Goal: Information Seeking & Learning: Learn about a topic

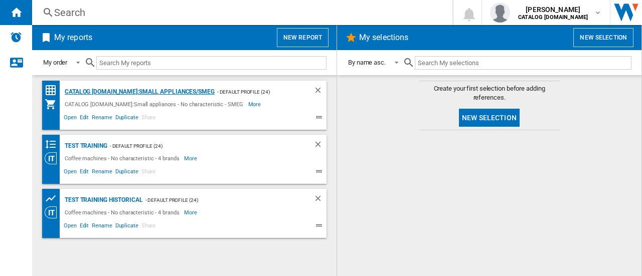
click at [146, 92] on div "CATALOG [DOMAIN_NAME]:Small appliances/SMEG" at bounding box center [138, 92] width 152 height 13
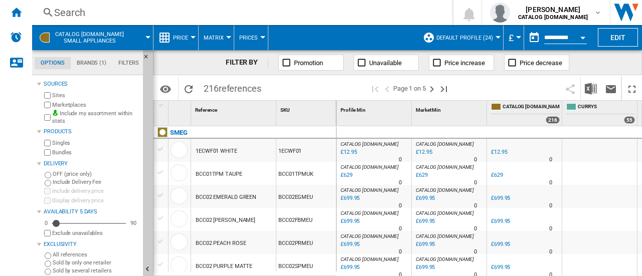
click at [248, 89] on span "references" at bounding box center [240, 88] width 43 height 11
click at [251, 90] on span "references" at bounding box center [240, 88] width 43 height 11
click at [211, 89] on span "216 references" at bounding box center [233, 87] width 68 height 21
click at [214, 87] on span "216 references" at bounding box center [233, 87] width 68 height 21
click at [217, 89] on span "216 references" at bounding box center [233, 87] width 68 height 21
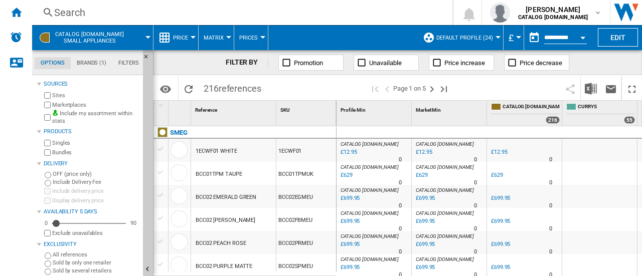
click at [217, 89] on span "216 references" at bounding box center [233, 87] width 68 height 21
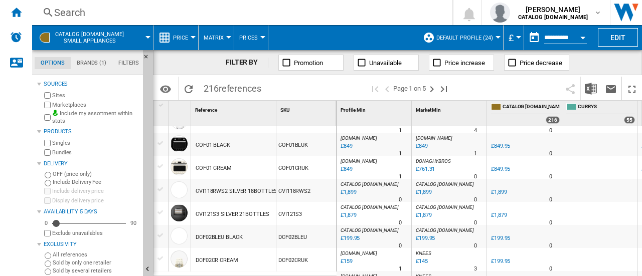
scroll to position [1018, 0]
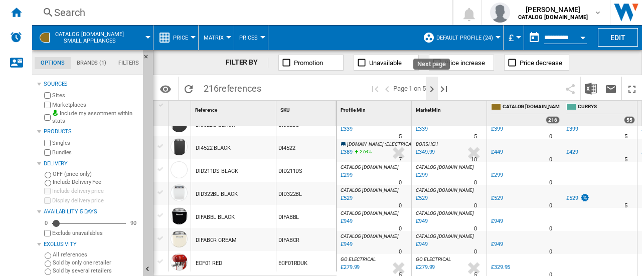
click at [434, 90] on ng-md-icon "Next page" at bounding box center [432, 89] width 12 height 12
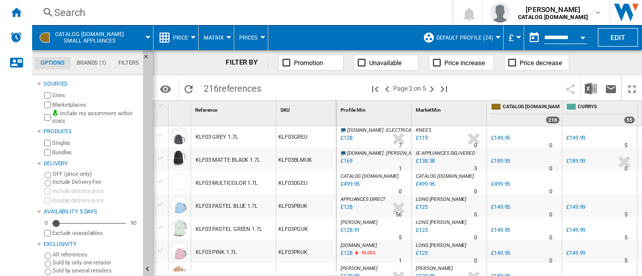
scroll to position [767, 0]
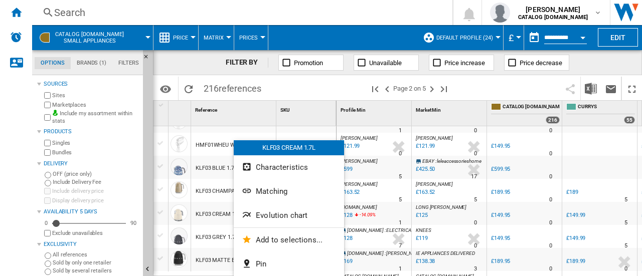
click at [279, 210] on button "Evolution chart" at bounding box center [289, 216] width 110 height 24
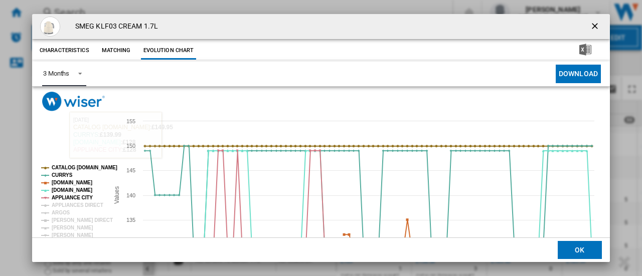
click at [83, 73] on md-select-value "3 Months" at bounding box center [64, 74] width 44 height 25
click at [65, 97] on div "6 Months" at bounding box center [56, 98] width 26 height 9
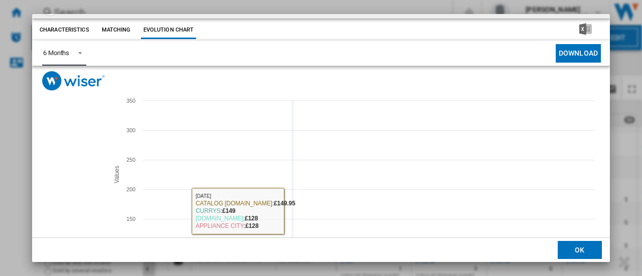
scroll to position [0, 0]
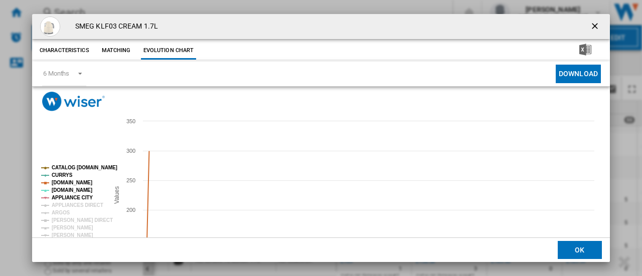
click at [591, 26] on ng-md-icon "getI18NText('BUTTONS.CLOSE_DIALOG')" at bounding box center [596, 27] width 12 height 12
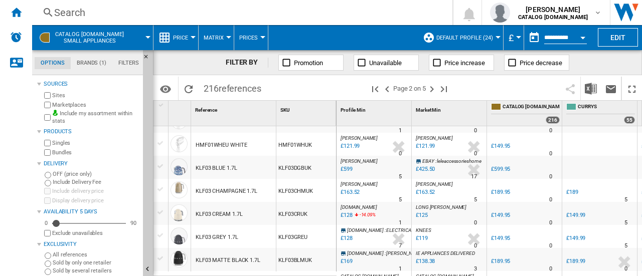
click at [570, 35] on input "**********" at bounding box center [565, 39] width 43 height 9
click at [582, 35] on button "Open calendar" at bounding box center [583, 36] width 18 height 18
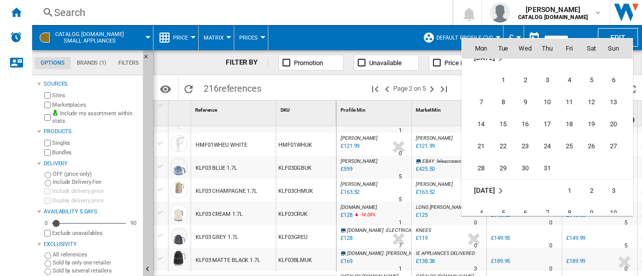
scroll to position [3432, 0]
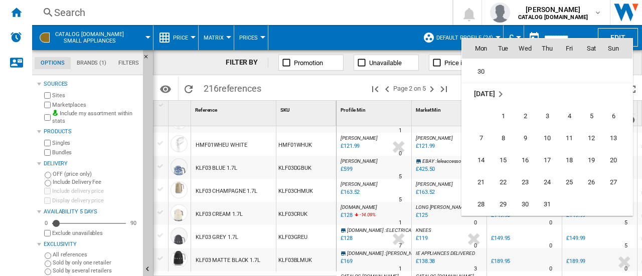
click at [490, 91] on span "[DATE]" at bounding box center [484, 94] width 21 height 8
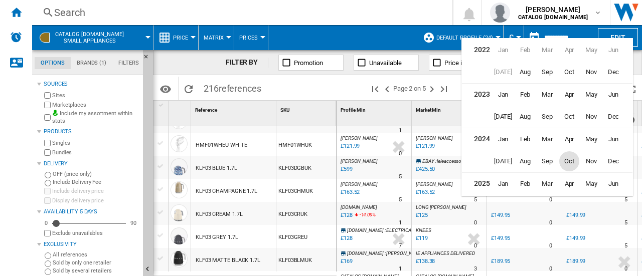
scroll to position [22, 0]
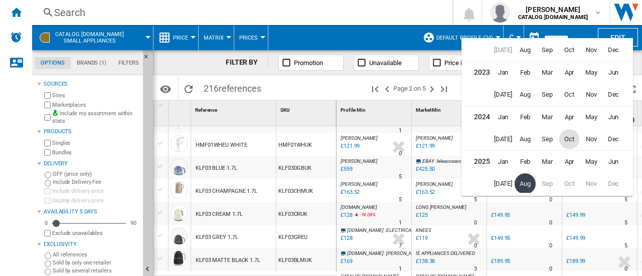
click at [571, 135] on span "Oct" at bounding box center [569, 139] width 20 height 20
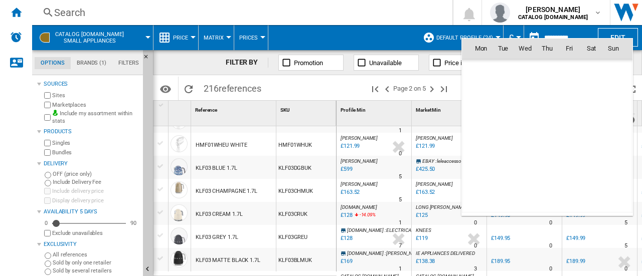
scroll to position [3456, 0]
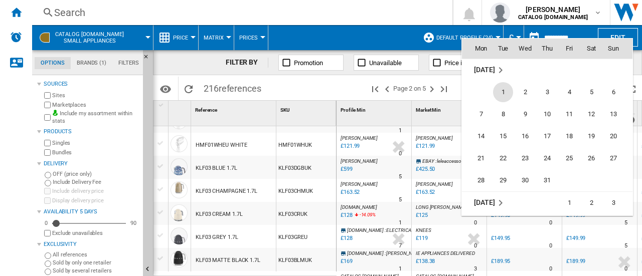
click at [506, 89] on span "1" at bounding box center [503, 92] width 20 height 20
type input "**********"
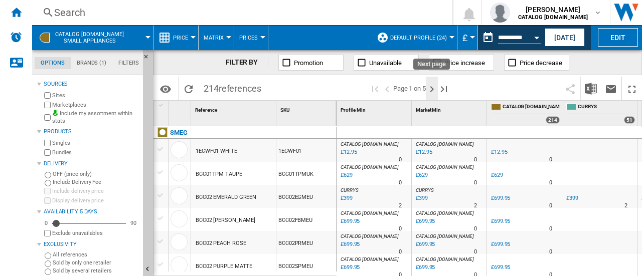
click at [433, 92] on ng-md-icon "Next page" at bounding box center [432, 89] width 12 height 12
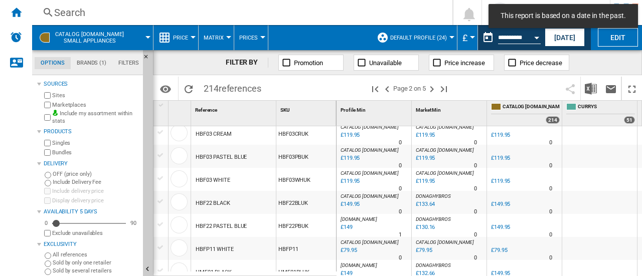
scroll to position [752, 0]
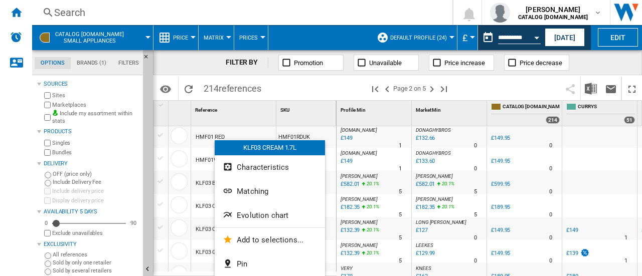
click at [249, 213] on span "Evolution chart" at bounding box center [263, 215] width 52 height 9
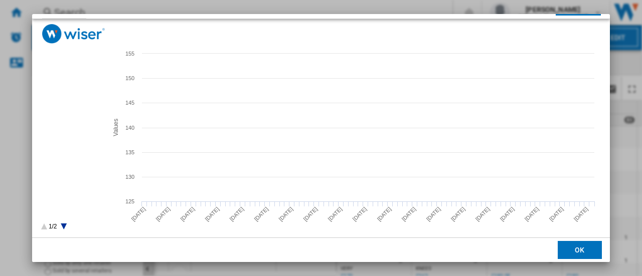
scroll to position [74, 0]
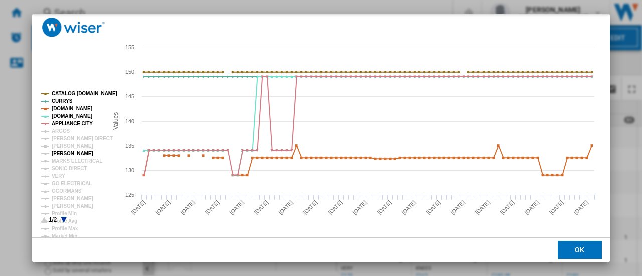
click at [65, 151] on tspan "[PERSON_NAME]" at bounding box center [73, 154] width 42 height 6
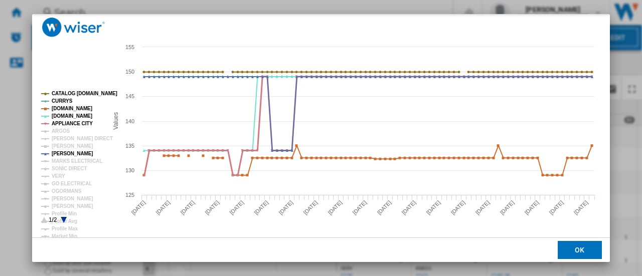
click at [67, 123] on tspan "APPLIANCE CITY" at bounding box center [72, 124] width 41 height 6
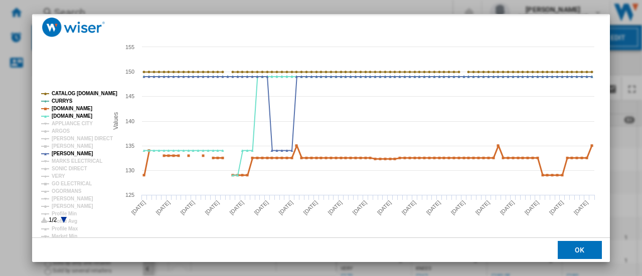
click at [75, 108] on tspan "[DOMAIN_NAME]" at bounding box center [72, 109] width 41 height 6
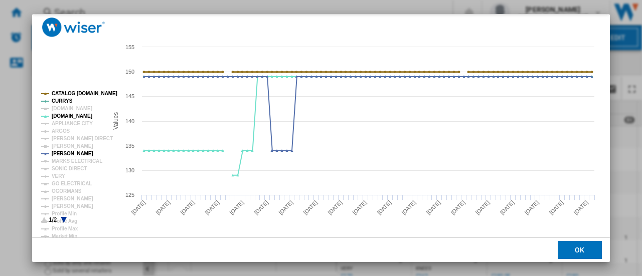
click at [71, 93] on tspan "CATALOG [DOMAIN_NAME]" at bounding box center [85, 94] width 66 height 6
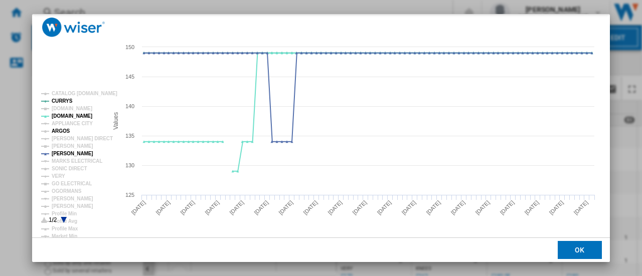
click at [67, 131] on tspan "ARGOS" at bounding box center [61, 131] width 19 height 6
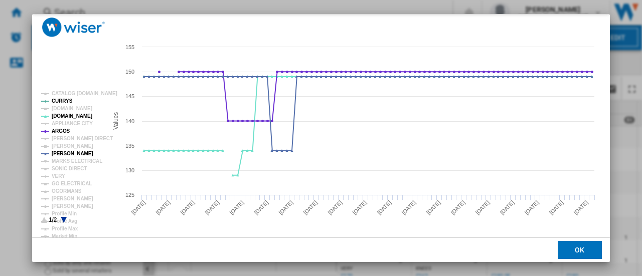
click at [65, 219] on icon "Product popup" at bounding box center [64, 220] width 6 height 6
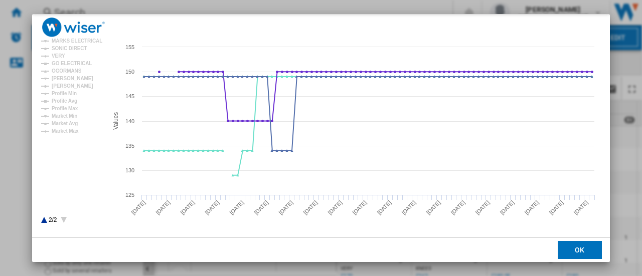
click at [44, 219] on icon "Product popup" at bounding box center [44, 220] width 6 height 6
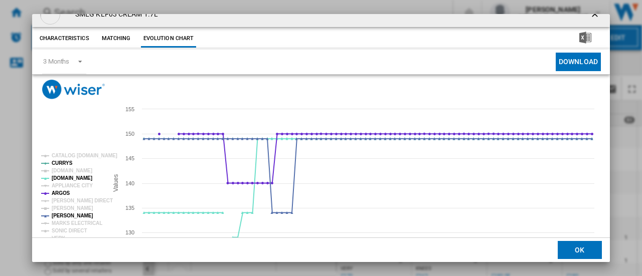
scroll to position [0, 0]
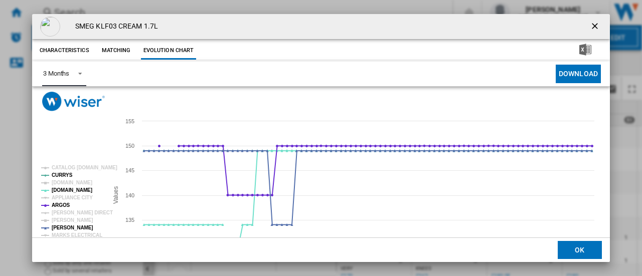
click at [82, 72] on span "Product popup" at bounding box center [77, 72] width 12 height 9
click at [74, 98] on md-option "6 Months" at bounding box center [69, 98] width 68 height 24
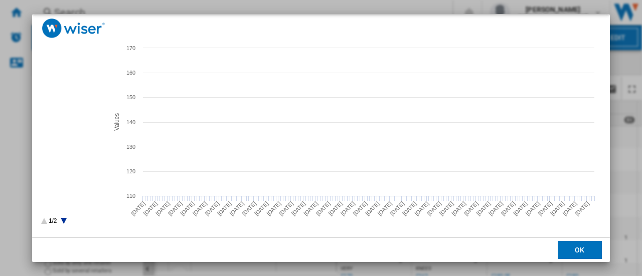
scroll to position [74, 0]
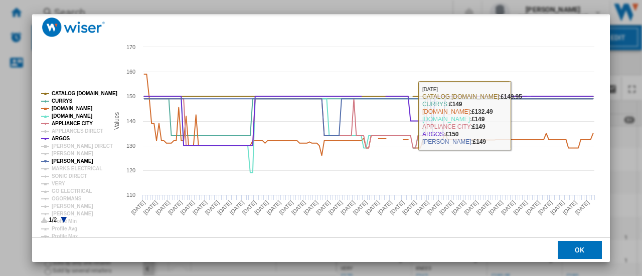
click at [584, 250] on button "OK" at bounding box center [580, 250] width 44 height 18
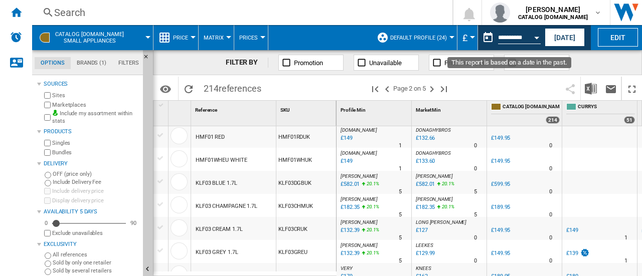
click at [510, 36] on input "**********" at bounding box center [519, 39] width 43 height 9
click at [535, 38] on div "Open calendar" at bounding box center [536, 38] width 5 height 3
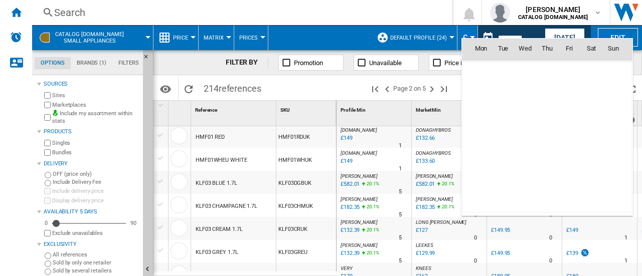
scroll to position [3456, 0]
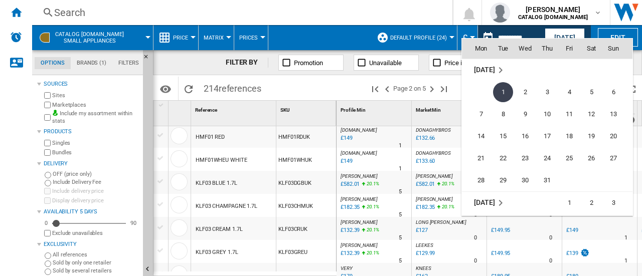
click at [502, 202] on md-icon "November 2024" at bounding box center [501, 203] width 12 height 12
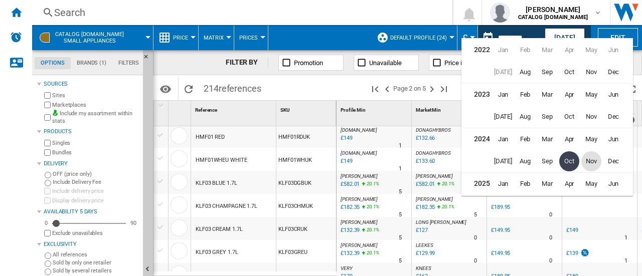
scroll to position [22, 0]
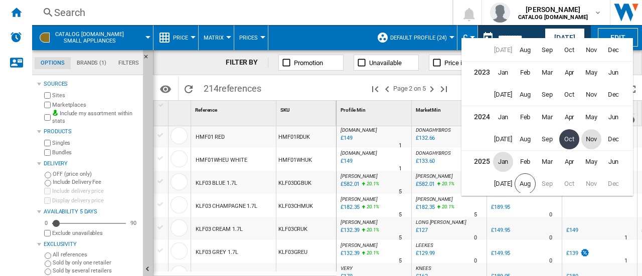
click at [503, 159] on span "Jan" at bounding box center [503, 162] width 20 height 20
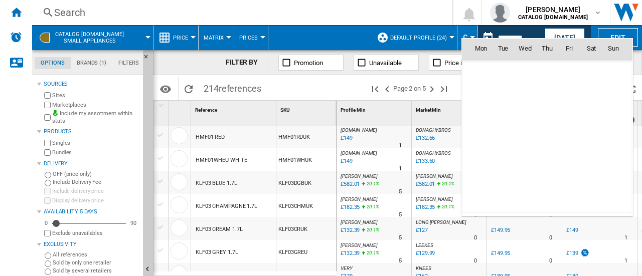
scroll to position [3855, 0]
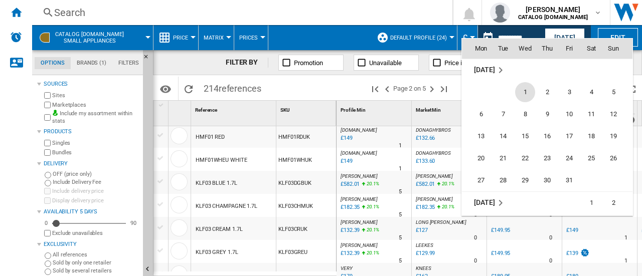
click at [525, 94] on span "1" at bounding box center [525, 92] width 20 height 20
type input "**********"
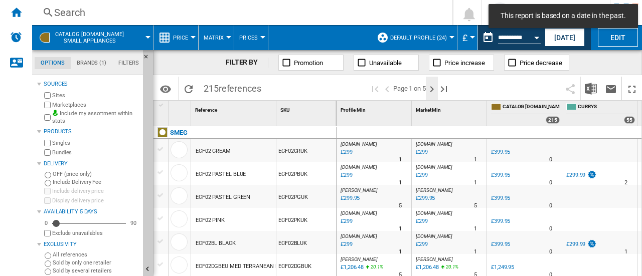
click at [432, 90] on ng-md-icon "Next page" at bounding box center [432, 89] width 12 height 12
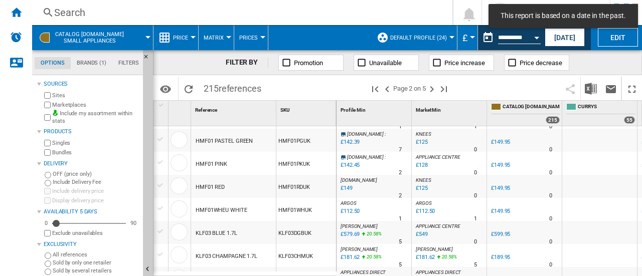
scroll to position [752, 0]
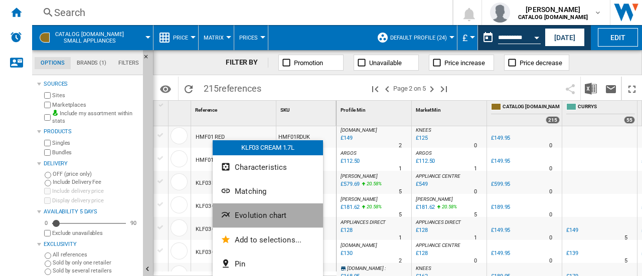
click at [260, 217] on span "Evolution chart" at bounding box center [261, 215] width 52 height 9
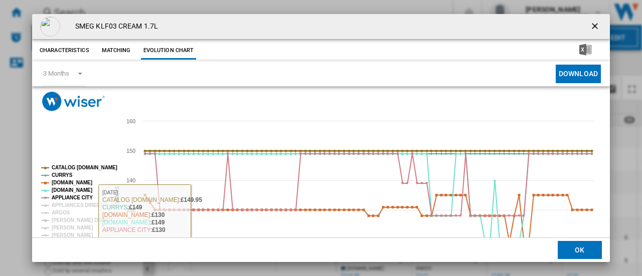
click at [90, 166] on tspan "CATALOG [DOMAIN_NAME]" at bounding box center [85, 168] width 66 height 6
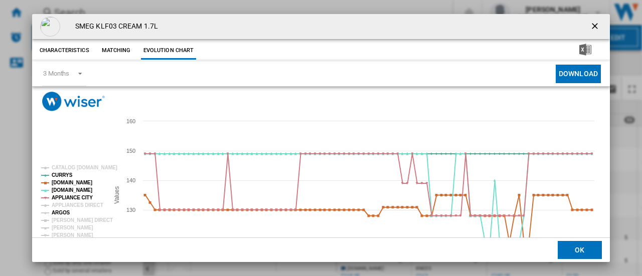
click at [63, 213] on tspan "ARGOS" at bounding box center [61, 213] width 19 height 6
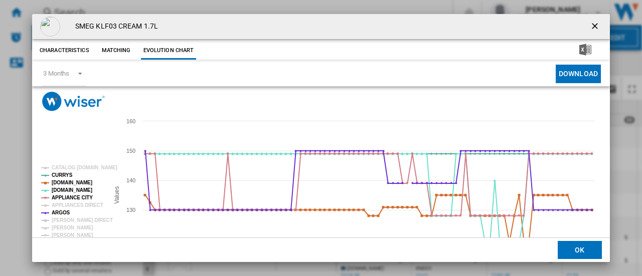
scroll to position [50, 0]
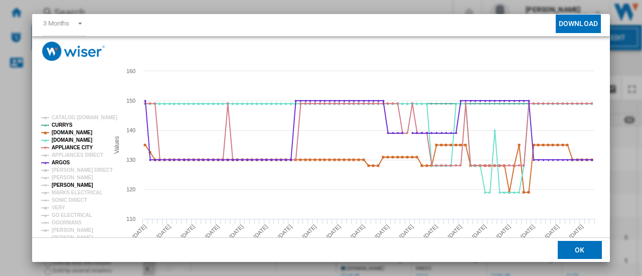
click at [77, 186] on tspan "[PERSON_NAME]" at bounding box center [73, 186] width 42 height 6
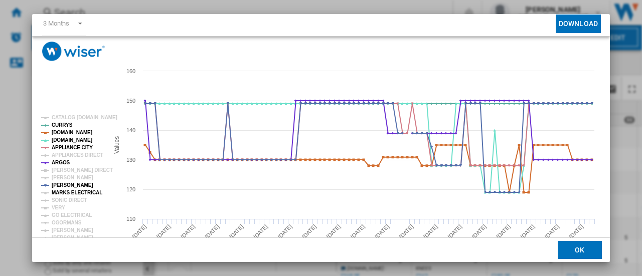
click at [83, 191] on tspan "MARKS ELECTRICAL" at bounding box center [77, 193] width 51 height 6
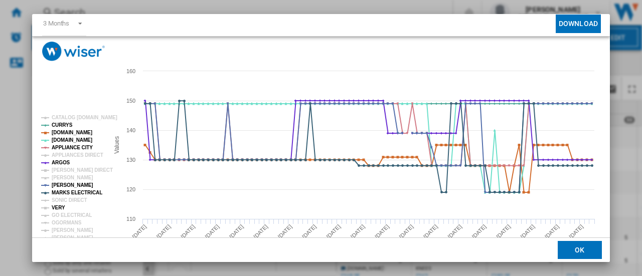
click at [59, 208] on tspan "VERY" at bounding box center [59, 208] width 14 height 6
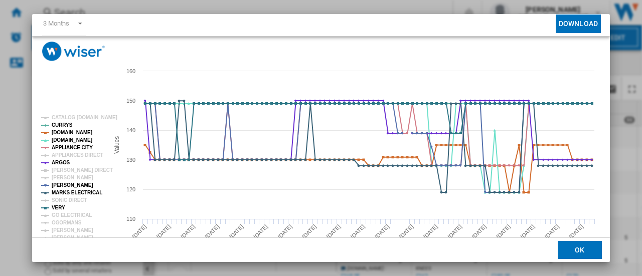
scroll to position [74, 0]
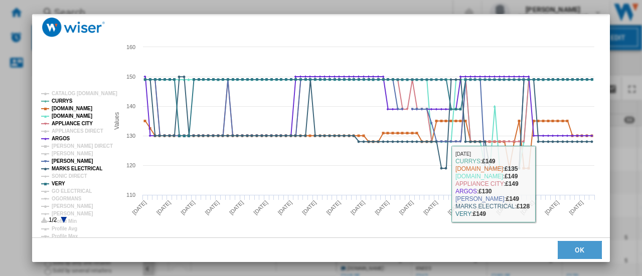
click at [566, 247] on button "OK" at bounding box center [580, 250] width 44 height 18
